Goal: Task Accomplishment & Management: Use online tool/utility

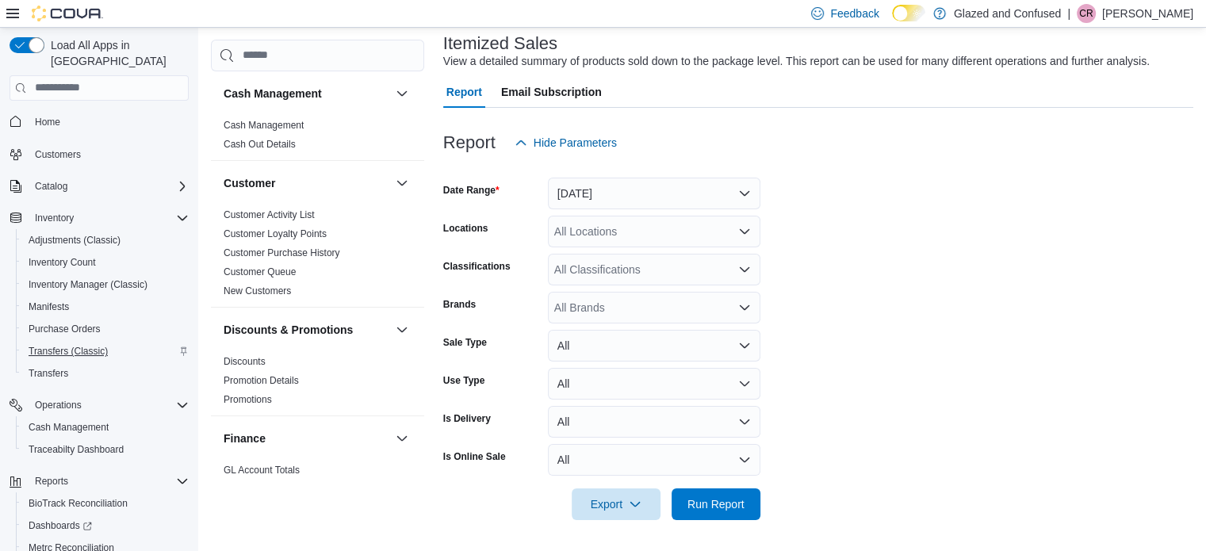
scroll to position [872, 0]
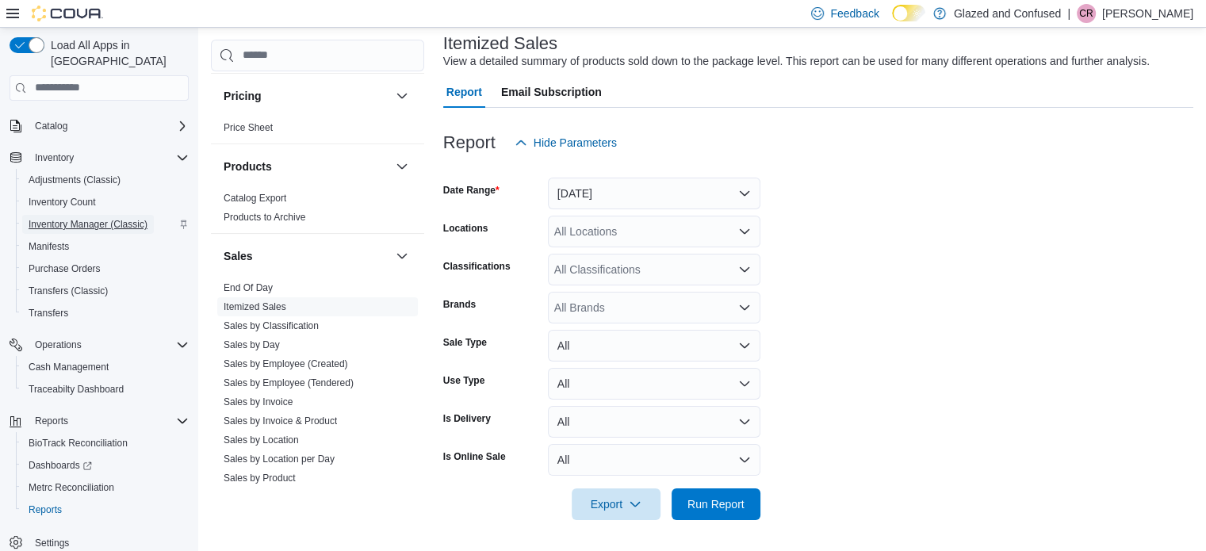
click at [89, 215] on span "Inventory Manager (Classic)" at bounding box center [88, 224] width 119 height 19
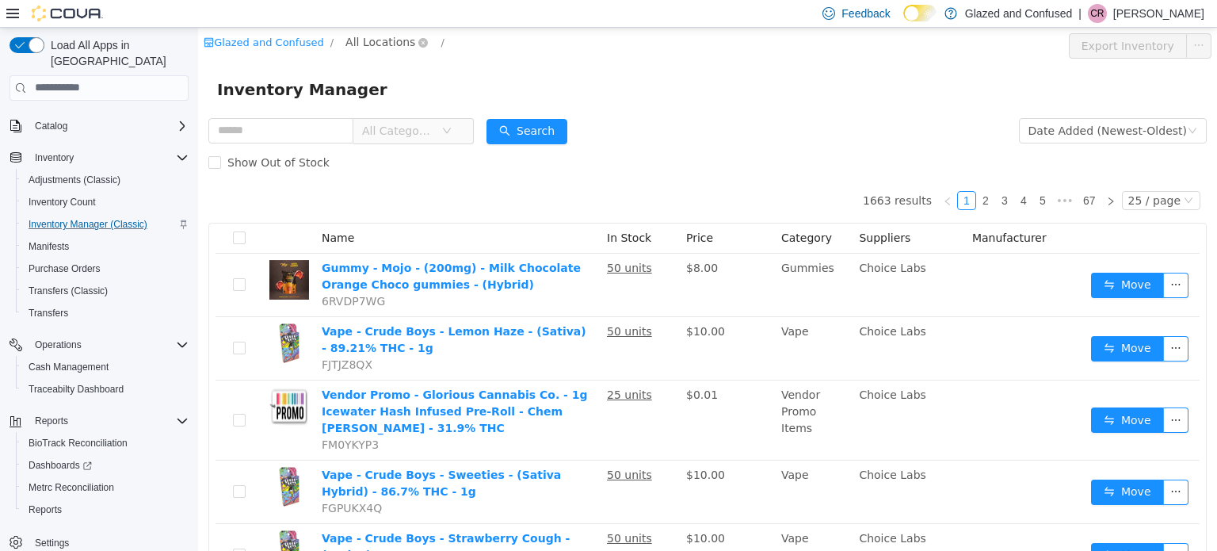
click at [363, 39] on span "All Locations" at bounding box center [381, 40] width 70 height 17
click at [389, 117] on span "[STREET_ADDRESS]" at bounding box center [426, 127] width 118 height 21
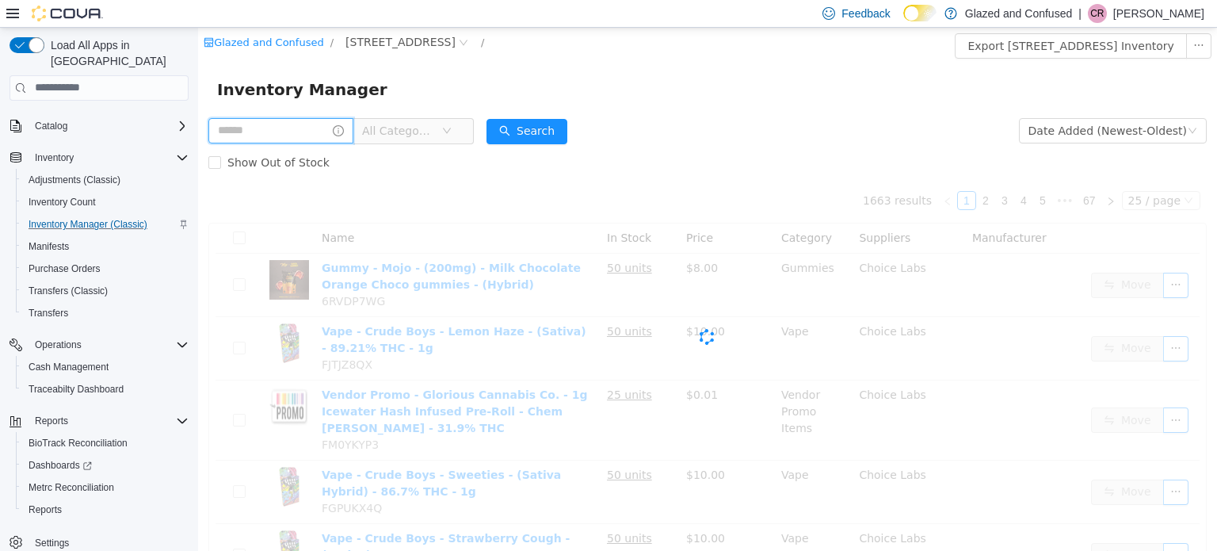
click at [292, 131] on input "text" at bounding box center [280, 129] width 145 height 25
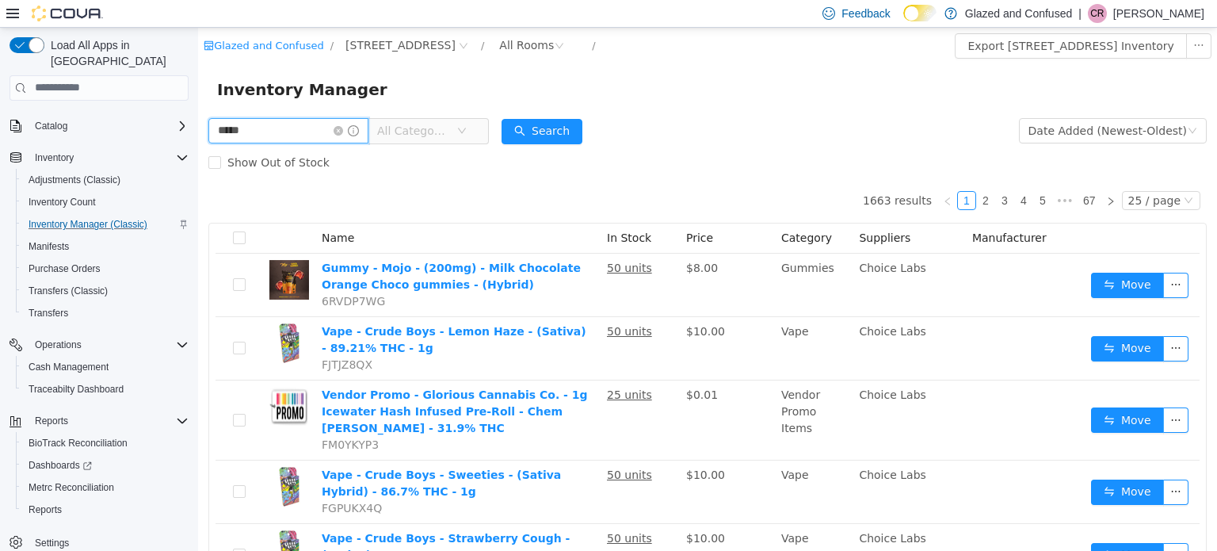
type input "*****"
